Goal: Task Accomplishment & Management: Use online tool/utility

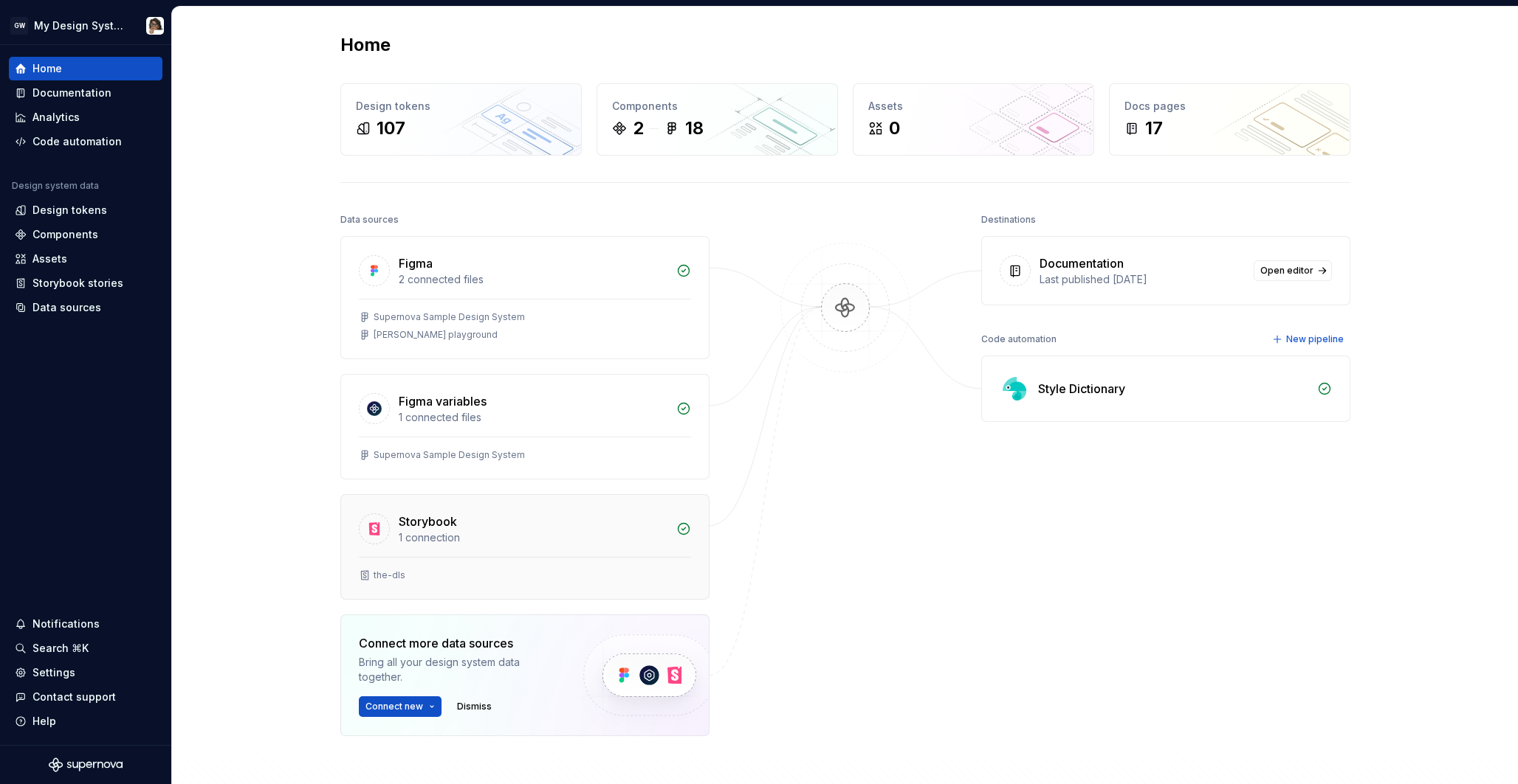
click at [451, 527] on div "Storybook" at bounding box center [428, 521] width 58 height 17
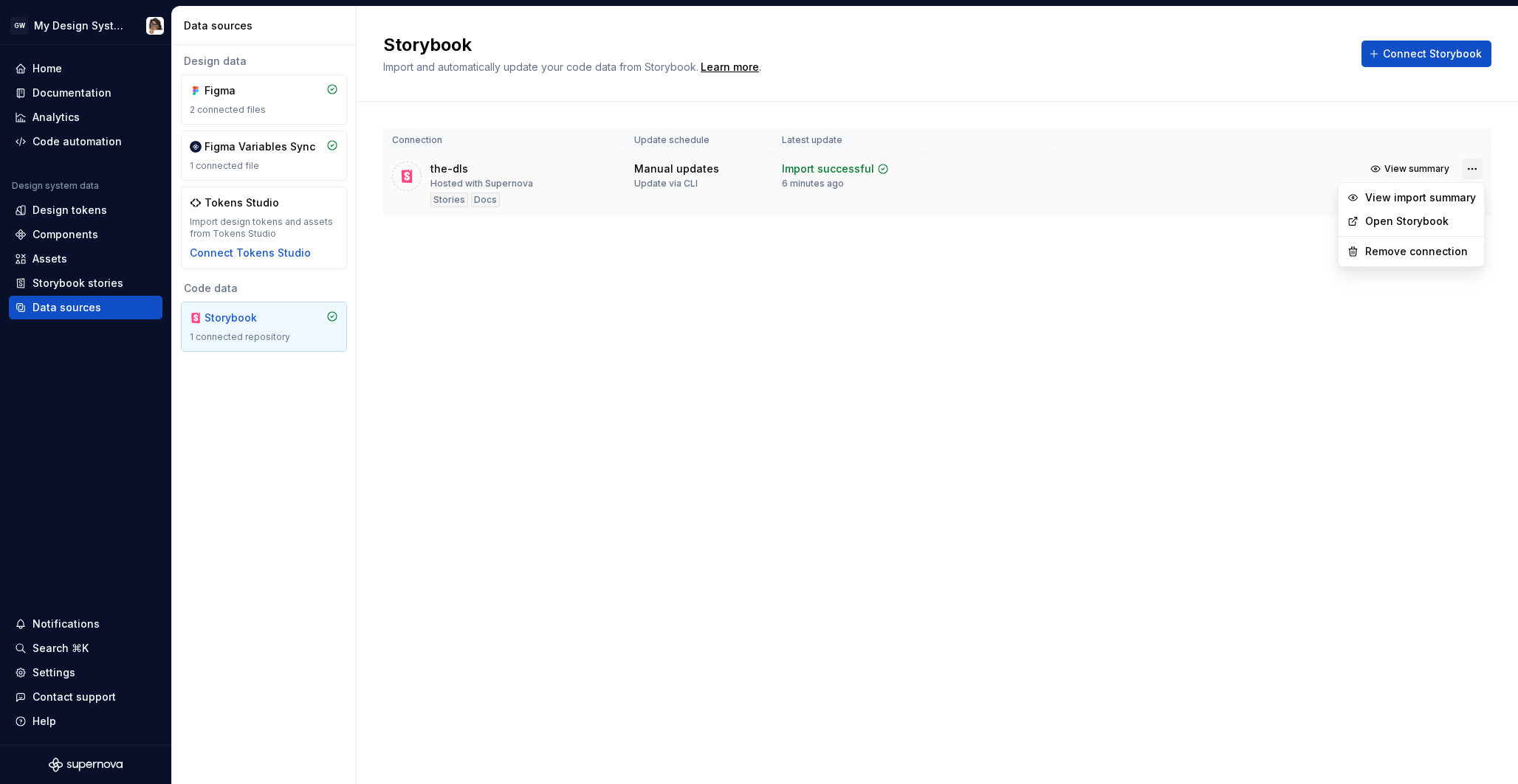
click at [1470, 172] on html "GW My Design System Home Documentation Analytics Code automation Design system …" at bounding box center [759, 392] width 1518 height 784
click at [1447, 224] on link "Open Storybook" at bounding box center [1420, 221] width 111 height 14
click at [1472, 166] on html "GW My Design System Home Documentation Analytics Code automation Design system …" at bounding box center [759, 392] width 1518 height 784
click at [1460, 250] on div "Remove connection" at bounding box center [1420, 251] width 111 height 14
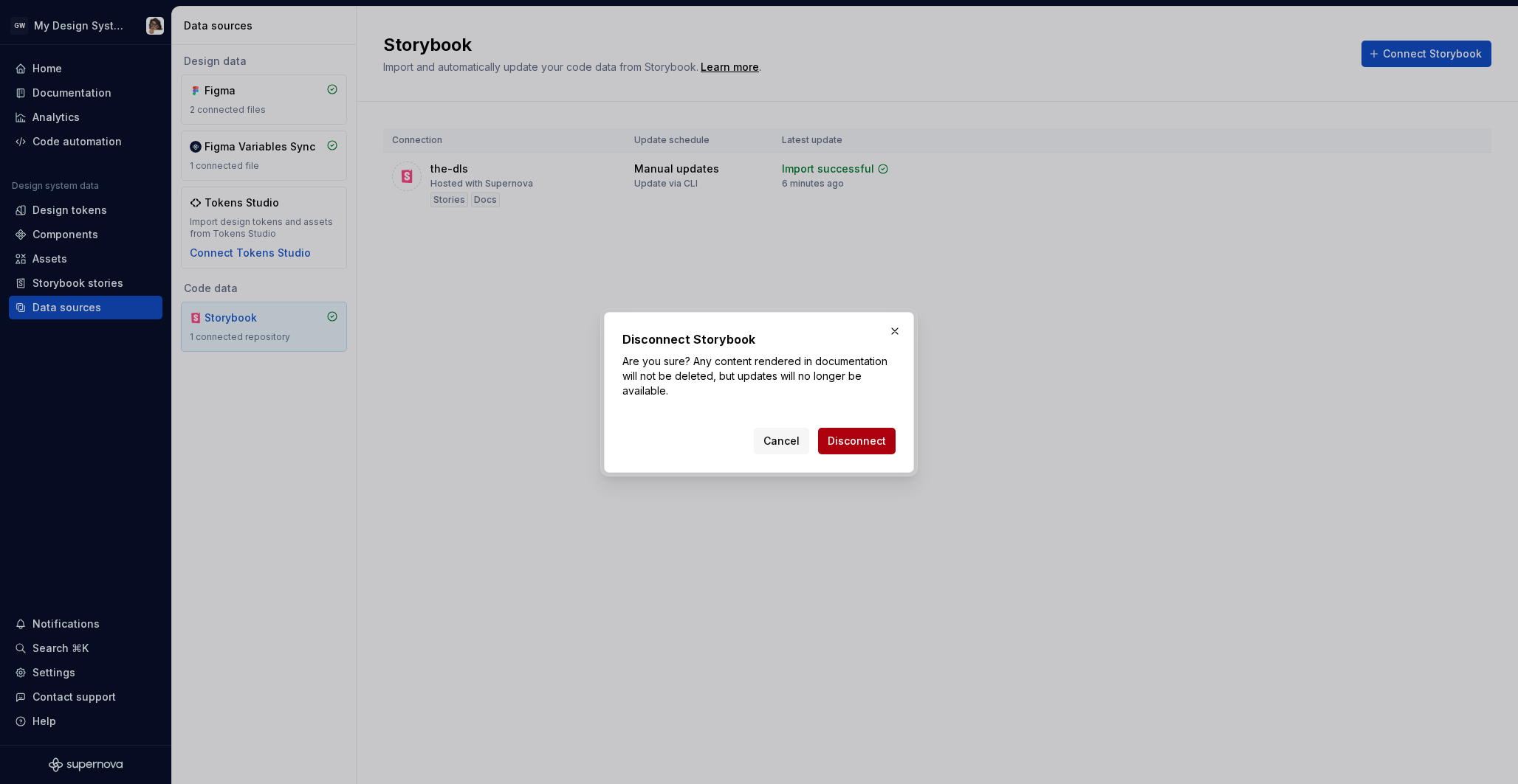
click at [871, 439] on span "Disconnect" at bounding box center [857, 441] width 58 height 14
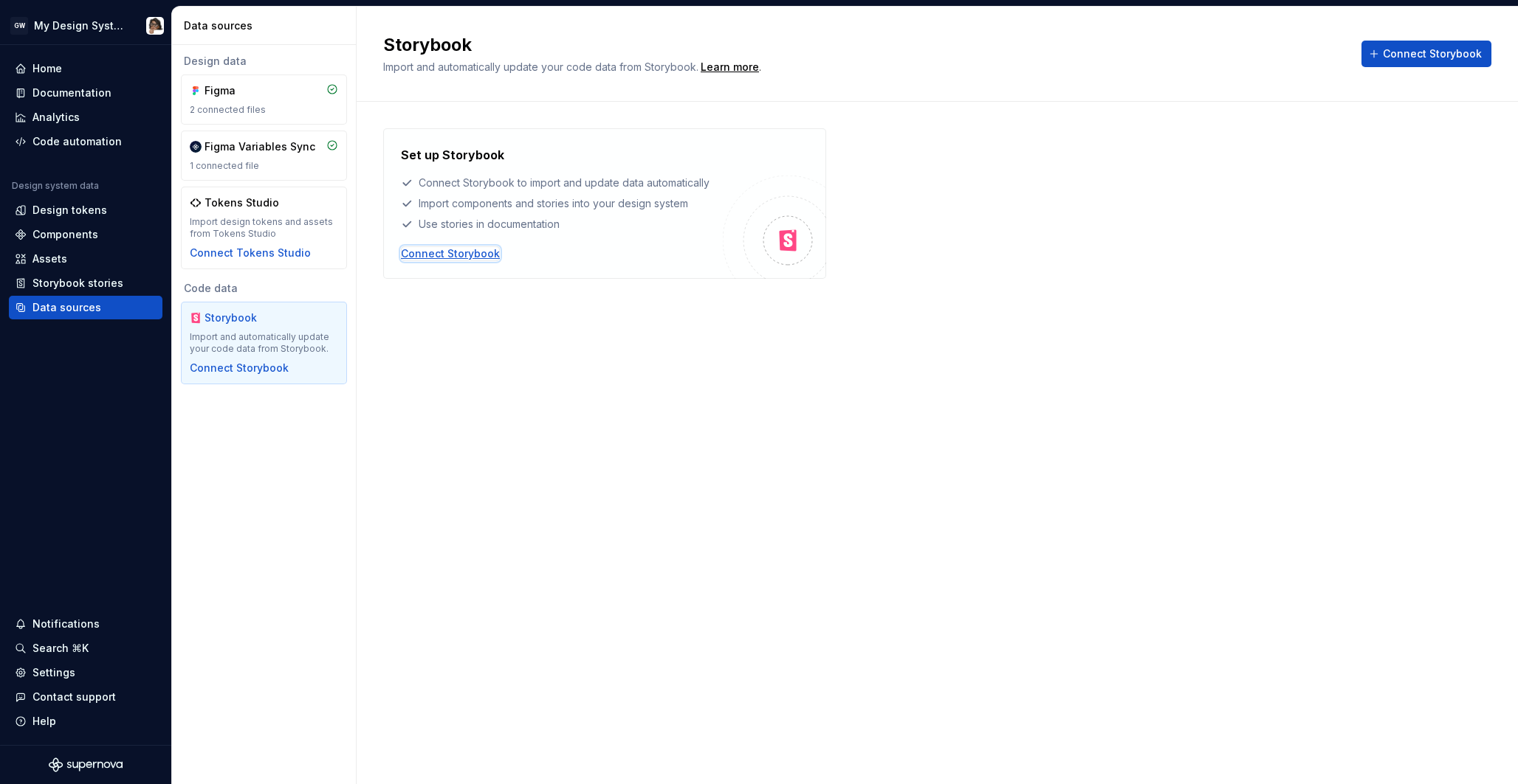
click at [469, 256] on div "Connect Storybook" at bounding box center [450, 253] width 99 height 14
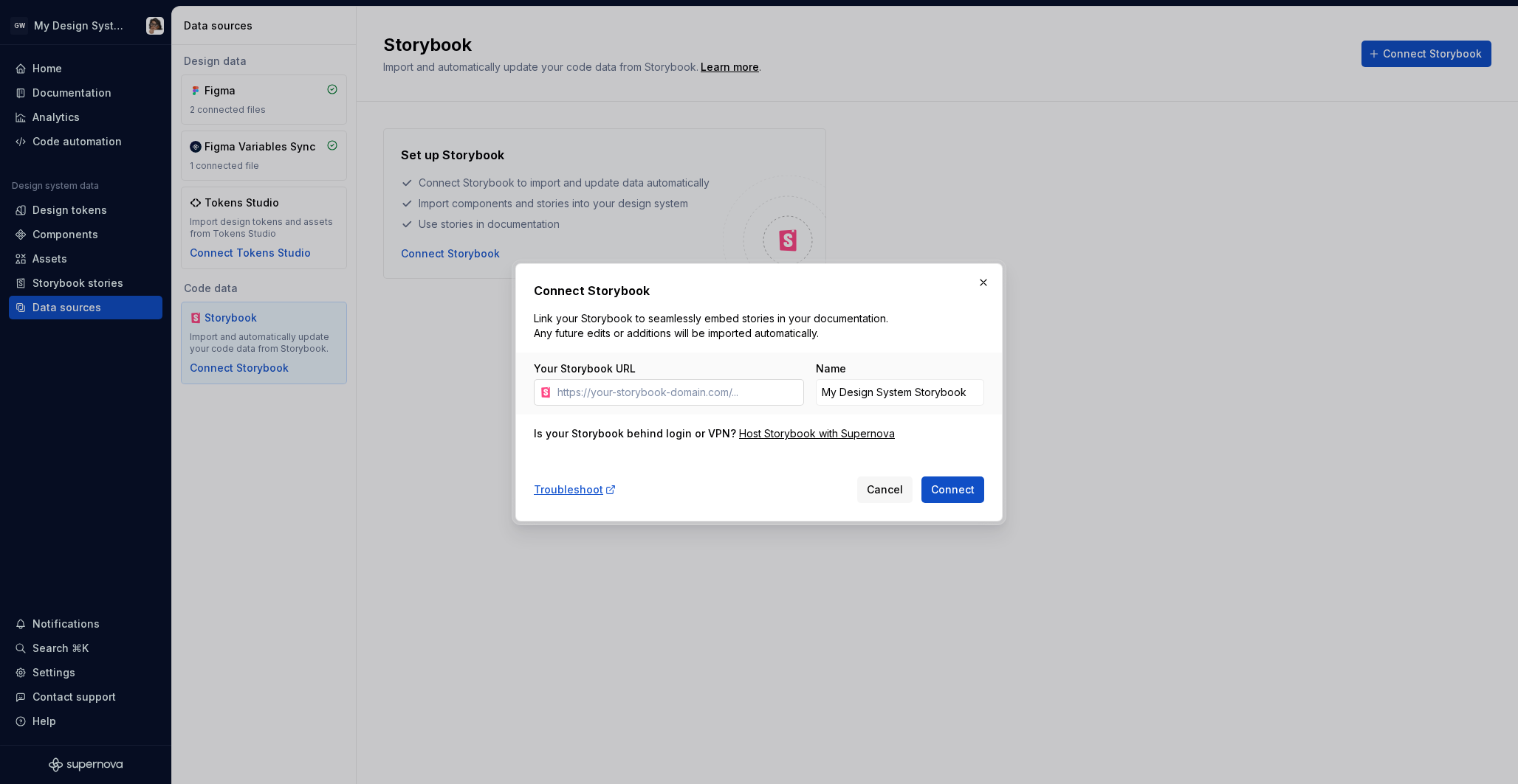
click at [625, 393] on input "Your Storybook URL" at bounding box center [677, 392] width 252 height 27
type input "[URL][DOMAIN_NAME][SECURITY_DATA]"
click at [958, 493] on span "Connect" at bounding box center [952, 490] width 43 height 14
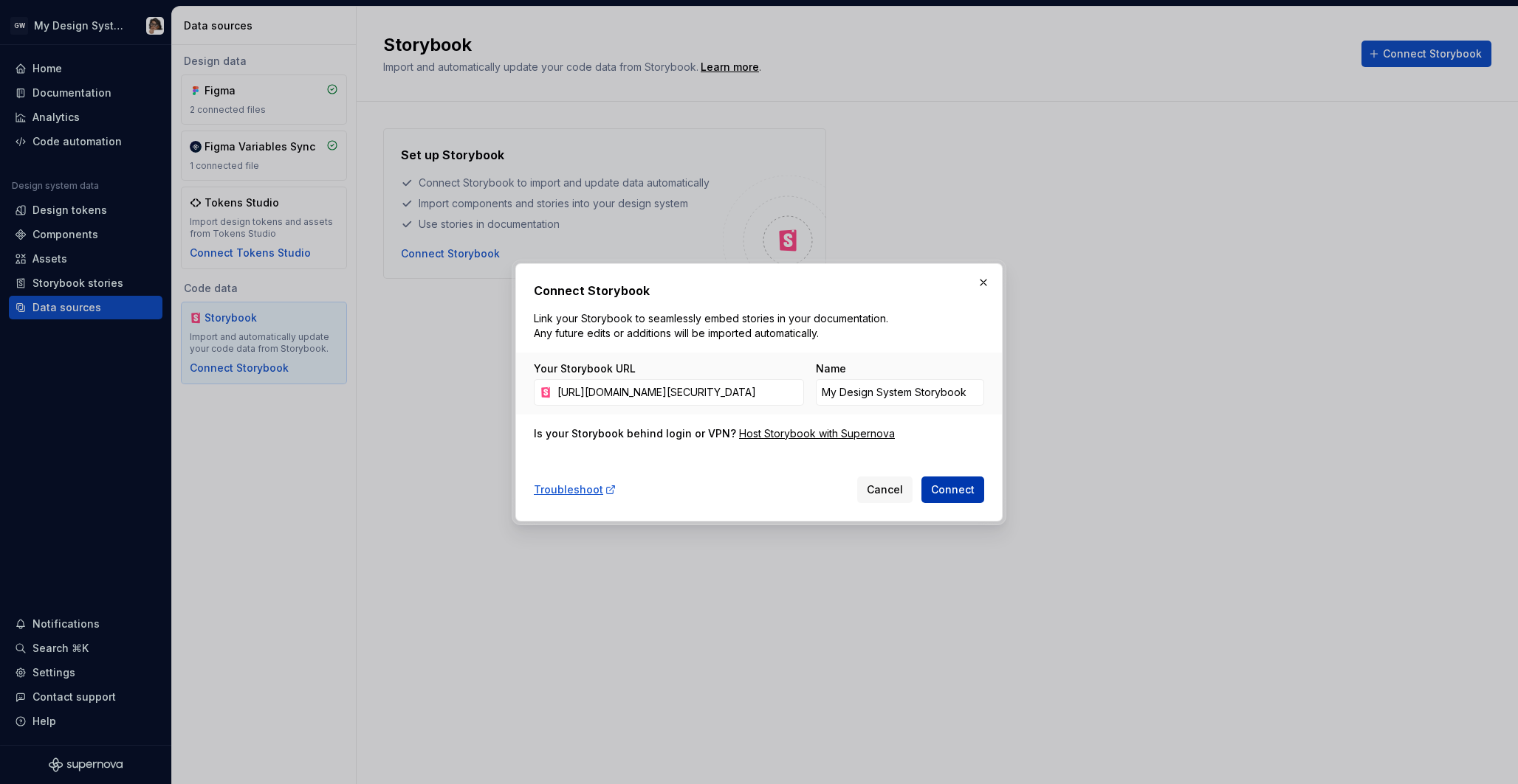
click at [958, 493] on span "Connect" at bounding box center [952, 490] width 43 height 14
click at [887, 395] on input "My Design System Storybook" at bounding box center [900, 392] width 169 height 27
click at [959, 439] on div "Is your Storybook behind login or VPN? Host Storybook with Supernova" at bounding box center [759, 433] width 450 height 14
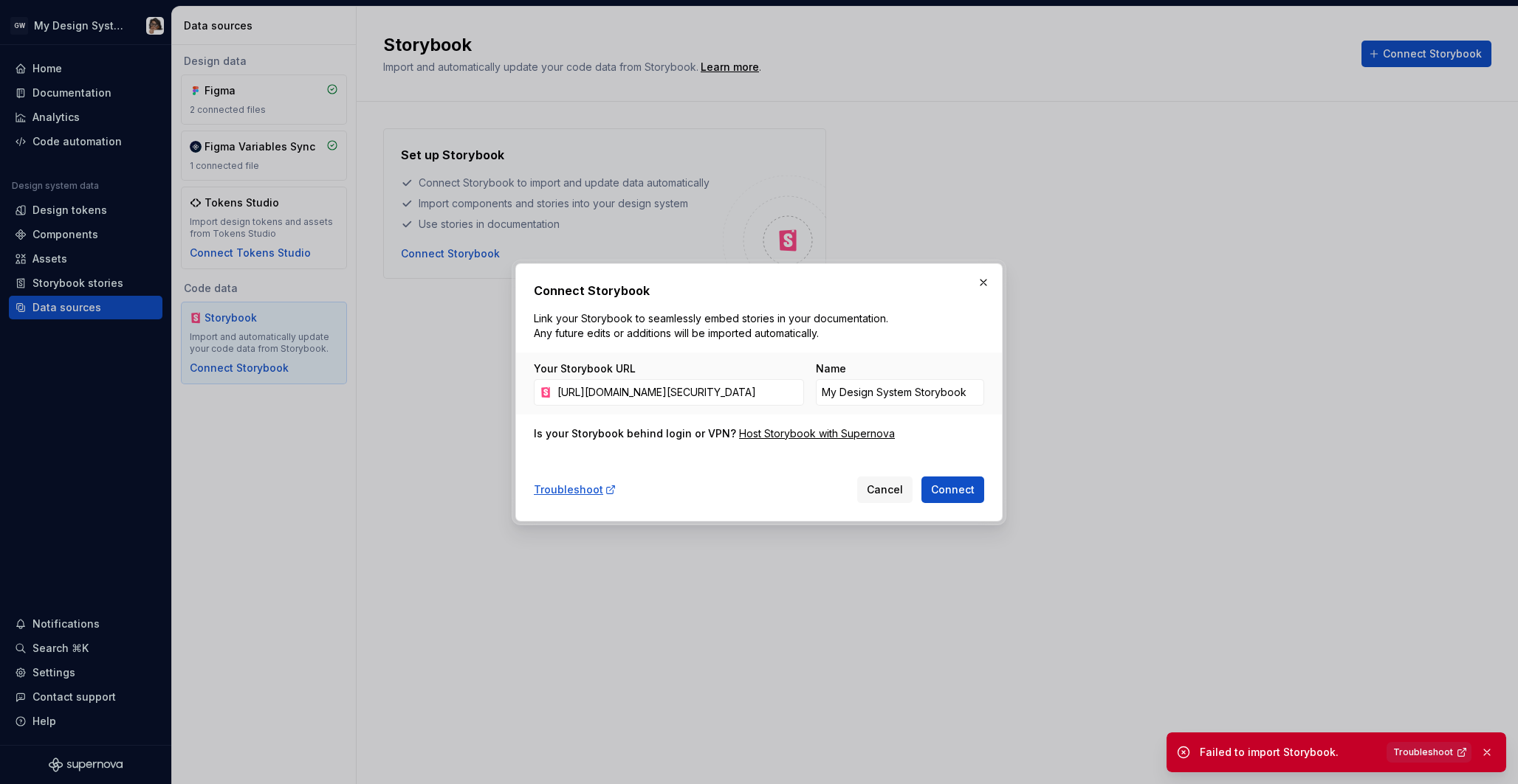
click at [1421, 754] on span "Troubleshoot" at bounding box center [1422, 753] width 60 height 12
click at [880, 486] on span "Cancel" at bounding box center [885, 490] width 36 height 14
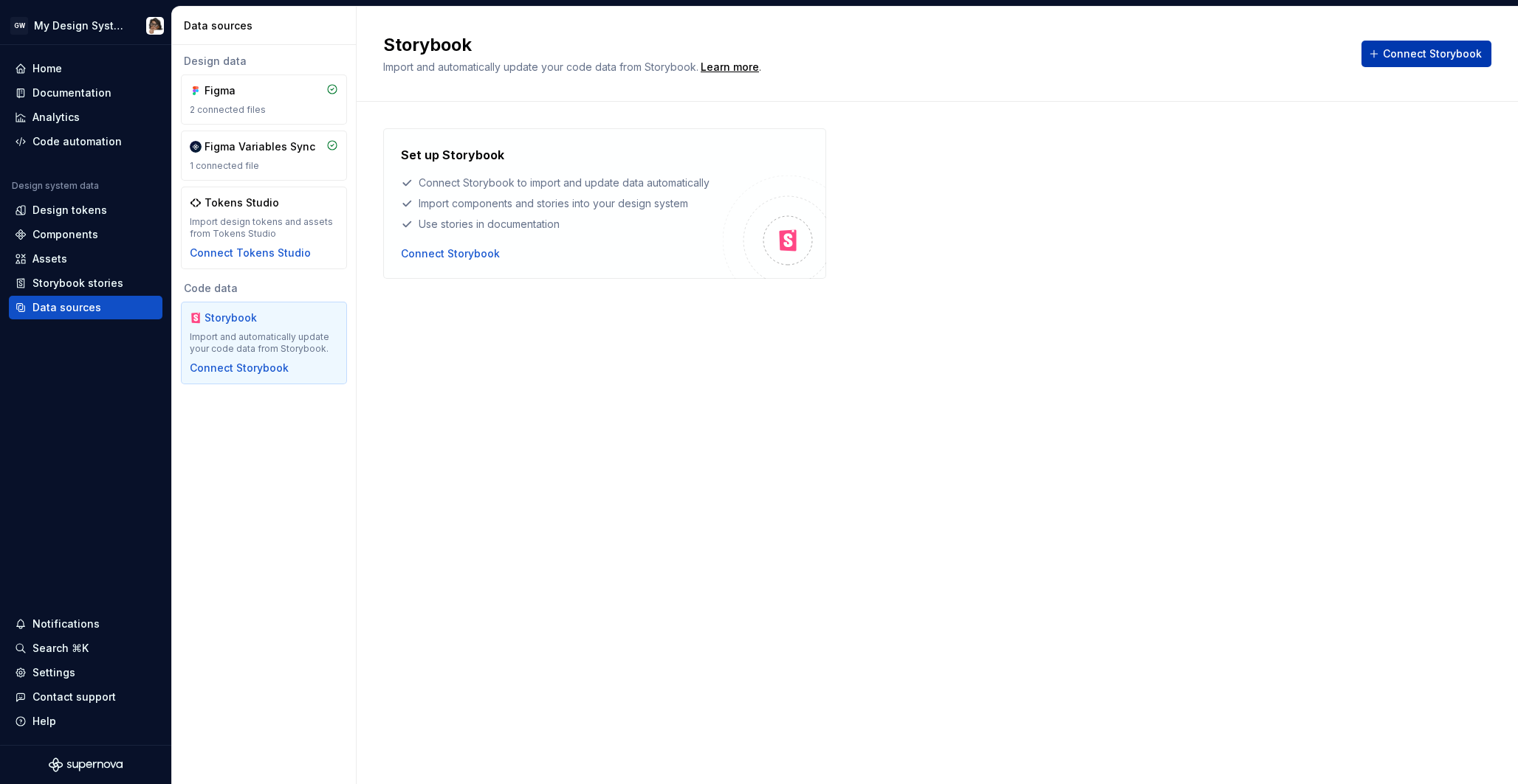
click at [1453, 50] on span "Connect Storybook" at bounding box center [1432, 53] width 99 height 14
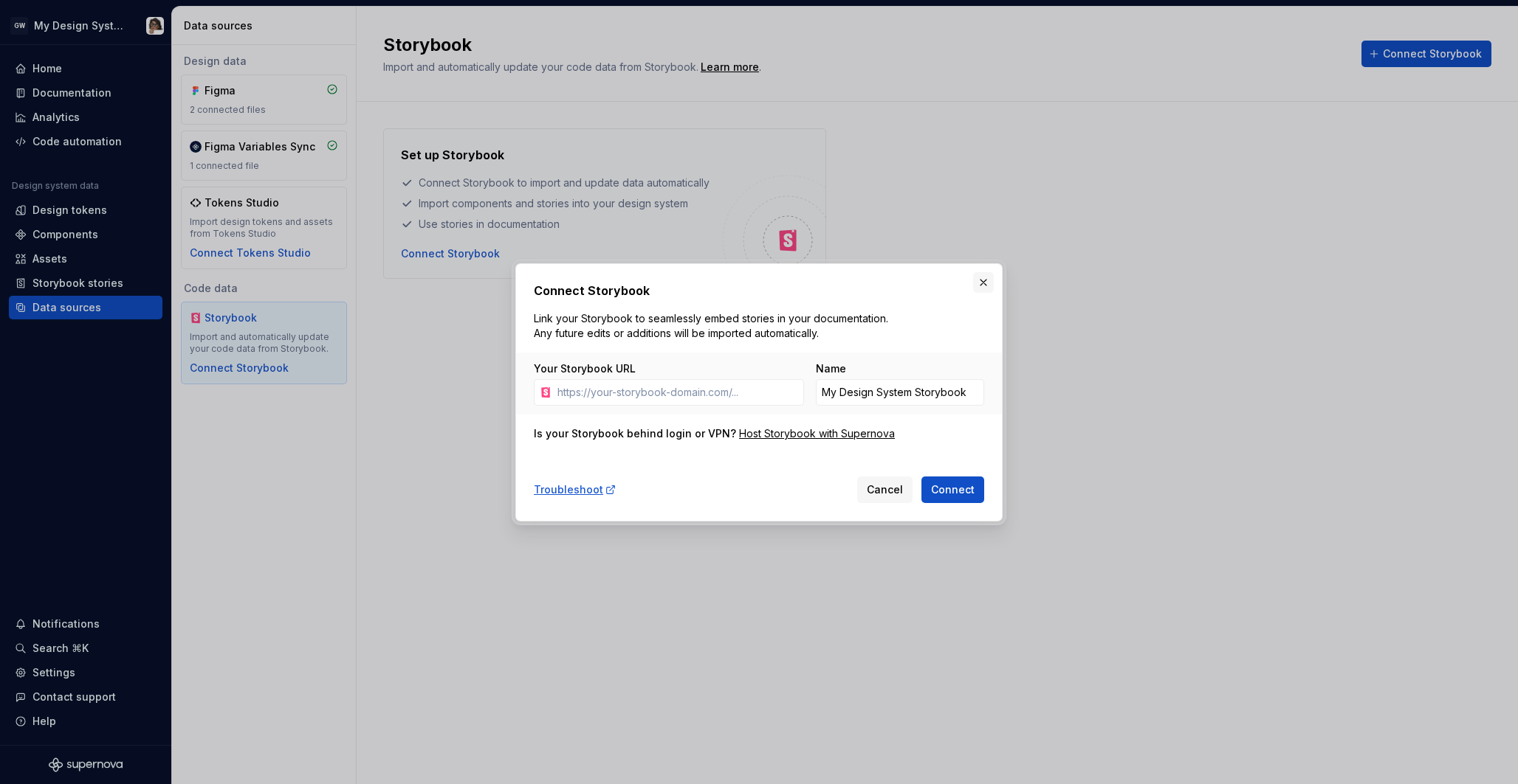
click at [982, 286] on button "button" at bounding box center [983, 282] width 21 height 20
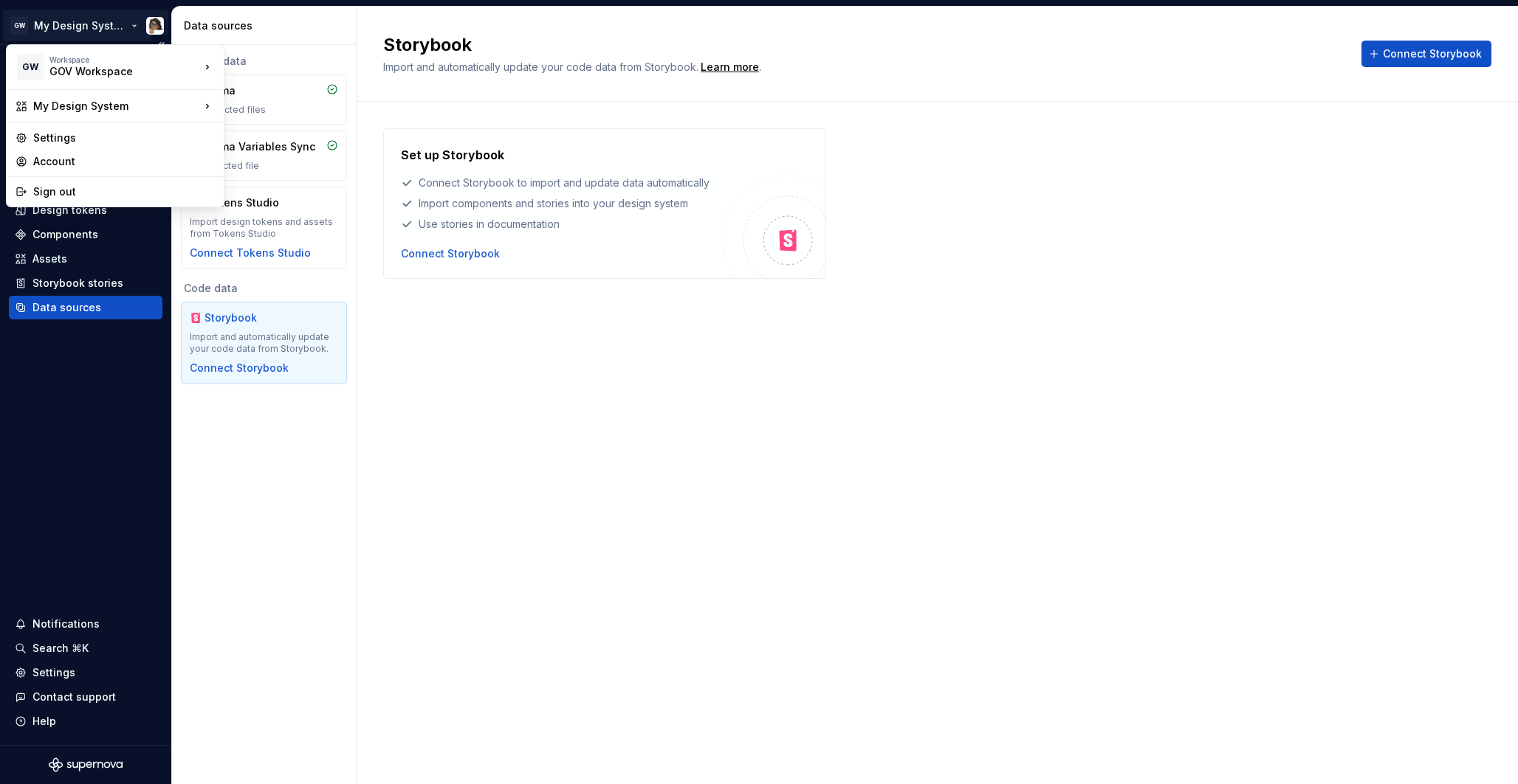
click at [142, 21] on html "GW My Design System Home Documentation Analytics Code automation Design system …" at bounding box center [759, 392] width 1518 height 784
click at [256, 61] on div "ACN" at bounding box center [296, 63] width 96 height 14
